Goal: Find specific page/section: Find specific page/section

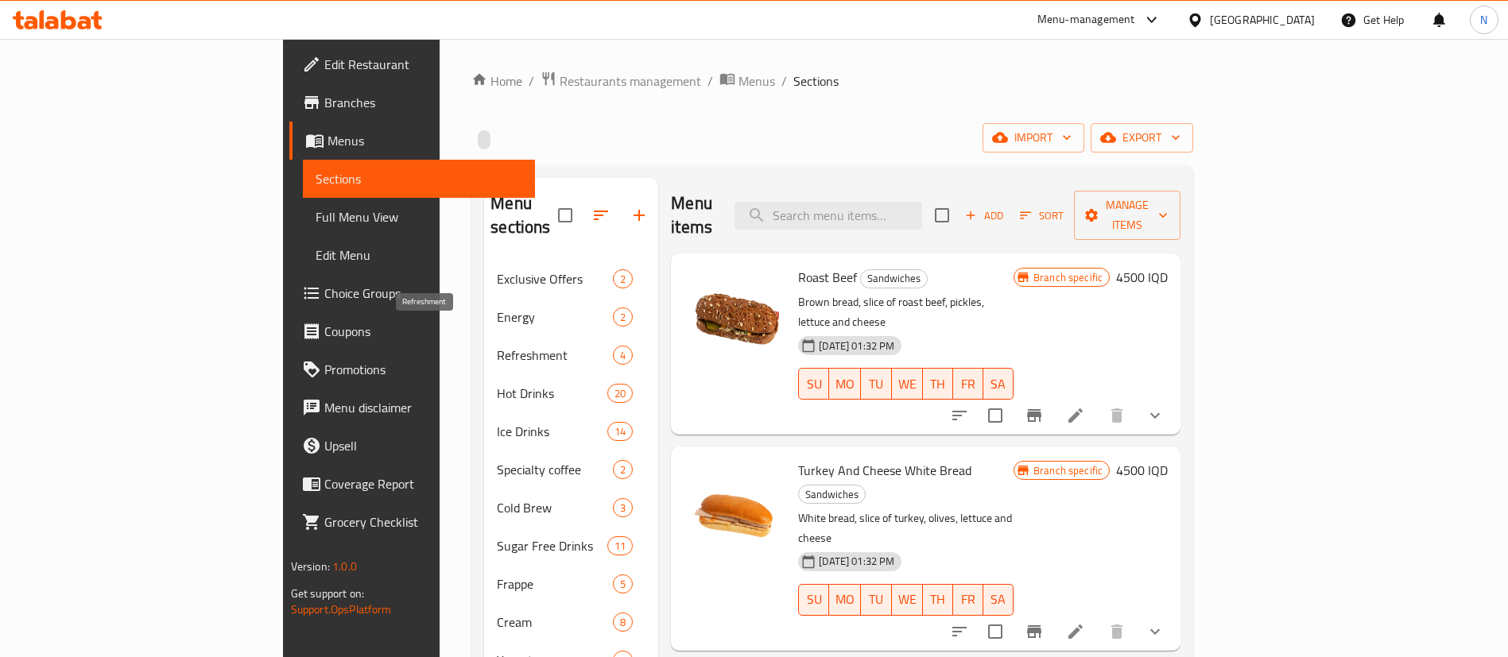
click at [497, 346] on span "Refreshment" at bounding box center [555, 355] width 116 height 19
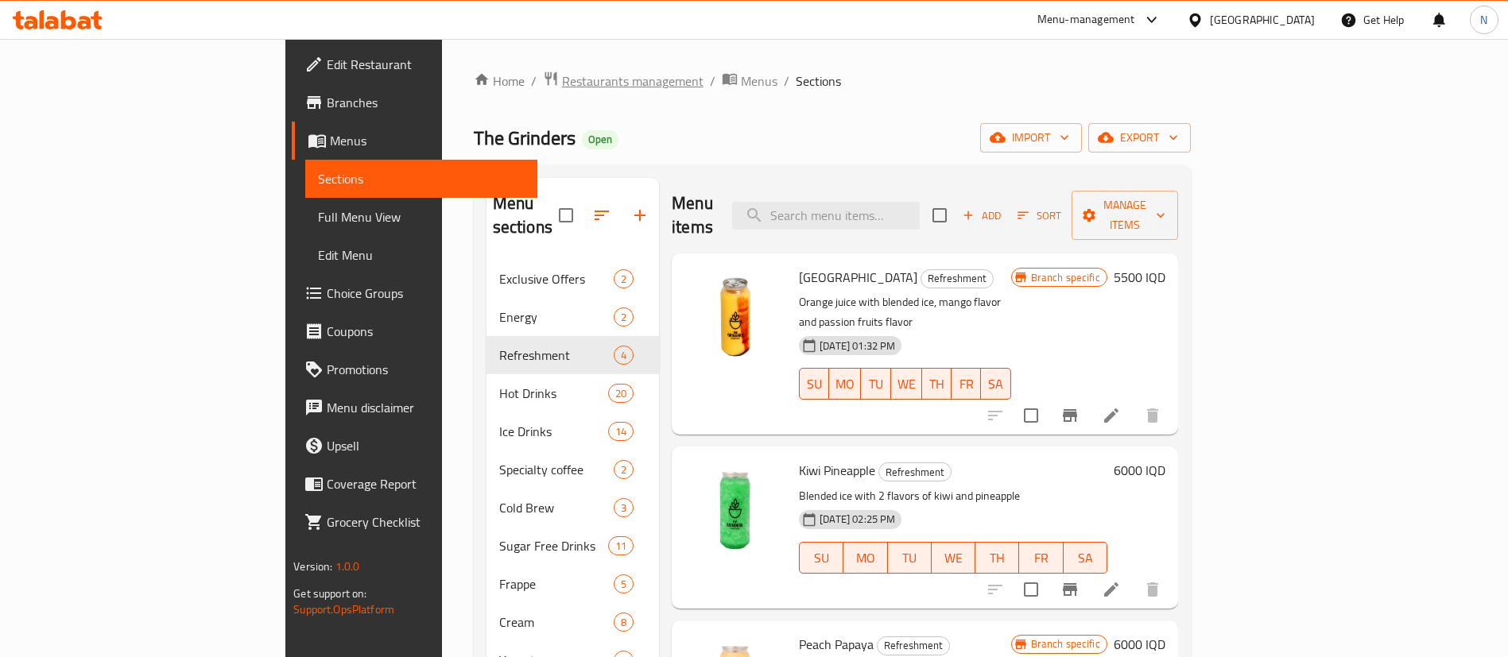
click at [562, 74] on span "Restaurants management" at bounding box center [633, 81] width 142 height 19
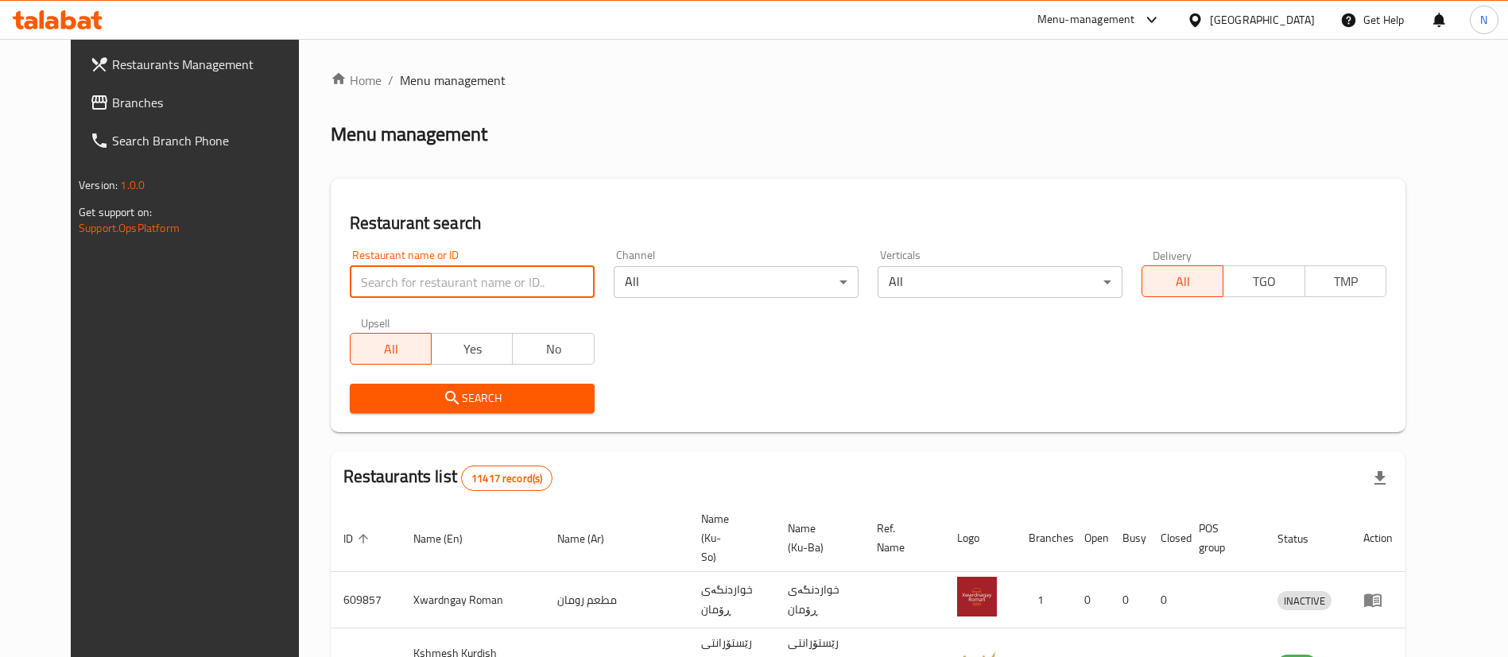
click at [458, 285] on input "search" at bounding box center [472, 282] width 245 height 32
type input "h"
type input "الفق"
click button "Search" at bounding box center [472, 398] width 245 height 29
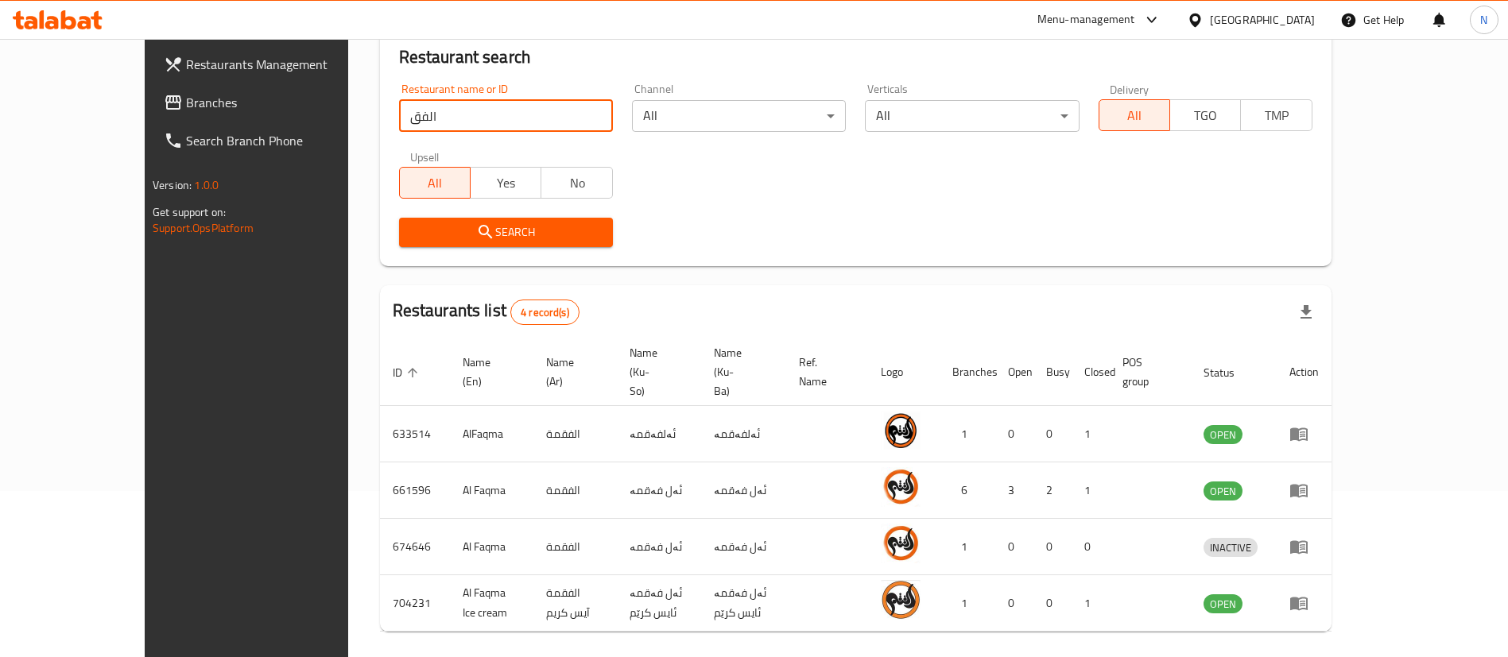
scroll to position [169, 0]
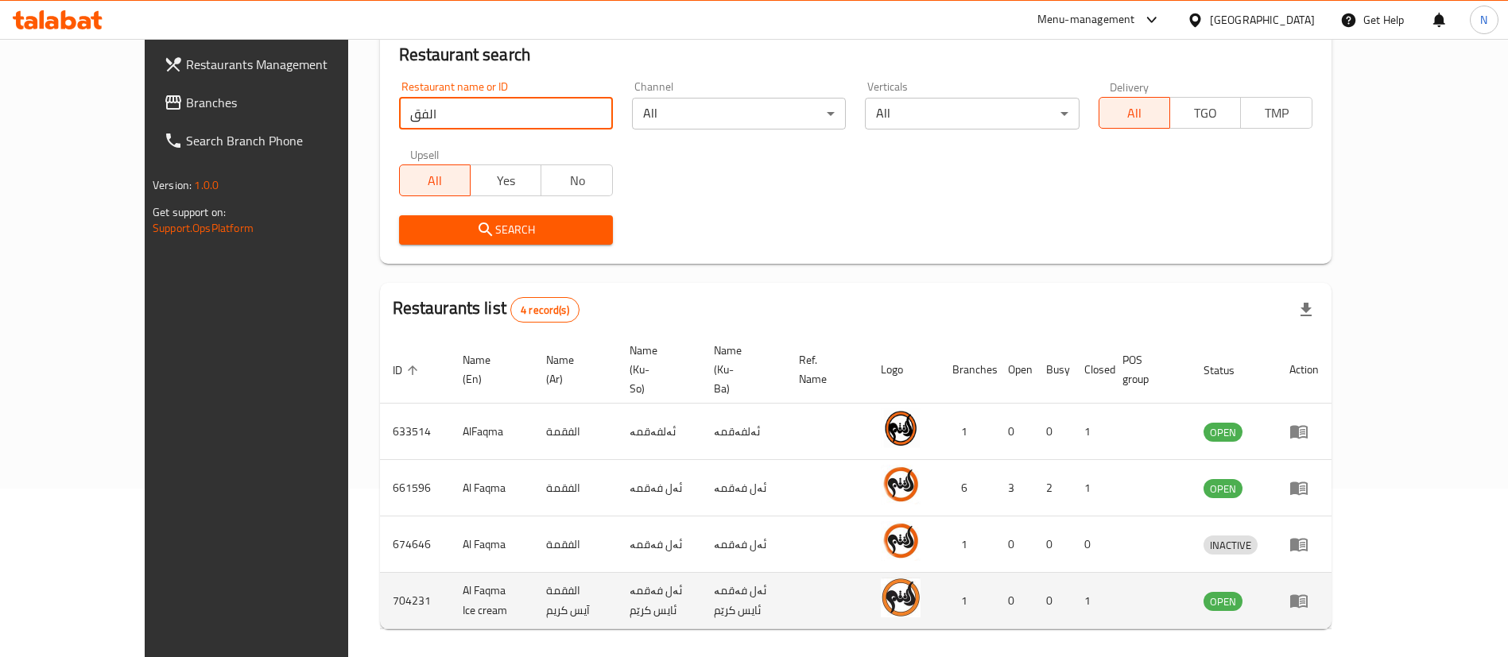
click at [380, 573] on td "704231" at bounding box center [415, 601] width 70 height 56
copy td "704231"
drag, startPoint x: 454, startPoint y: 560, endPoint x: 359, endPoint y: 561, distance: 94.6
click at [450, 573] on td "Al Faqma Ice cream" at bounding box center [492, 601] width 84 height 56
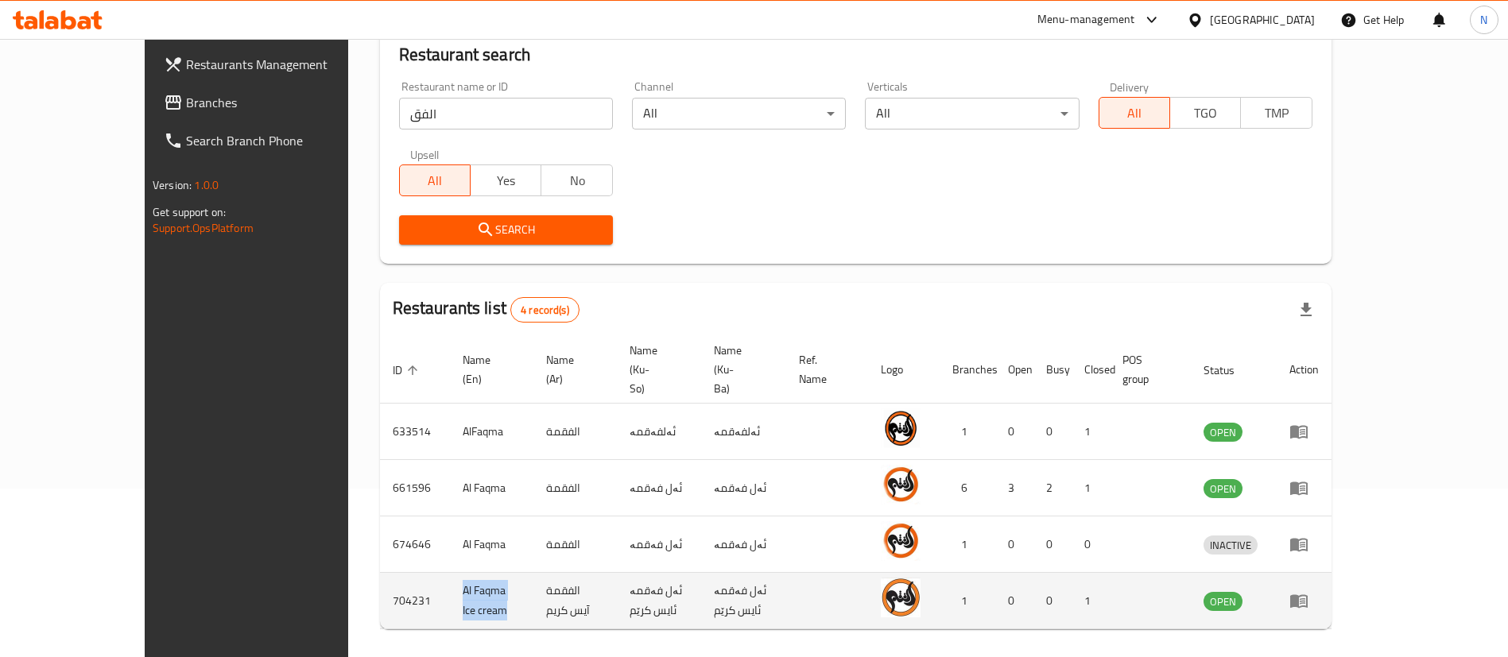
copy td "Al Faqma Ice cream"
drag, startPoint x: 289, startPoint y: 557, endPoint x: 455, endPoint y: 556, distance: 165.4
click at [455, 573] on tr "704231 Al Faqma Ice cream الفقمة آيس كريم ئەل فەقمە ئایس کرێم ئەل فەقمە ئایس کر…" at bounding box center [856, 601] width 952 height 56
copy tr "704231 Al Faqma Ice cream"
